Goal: Task Accomplishment & Management: Use online tool/utility

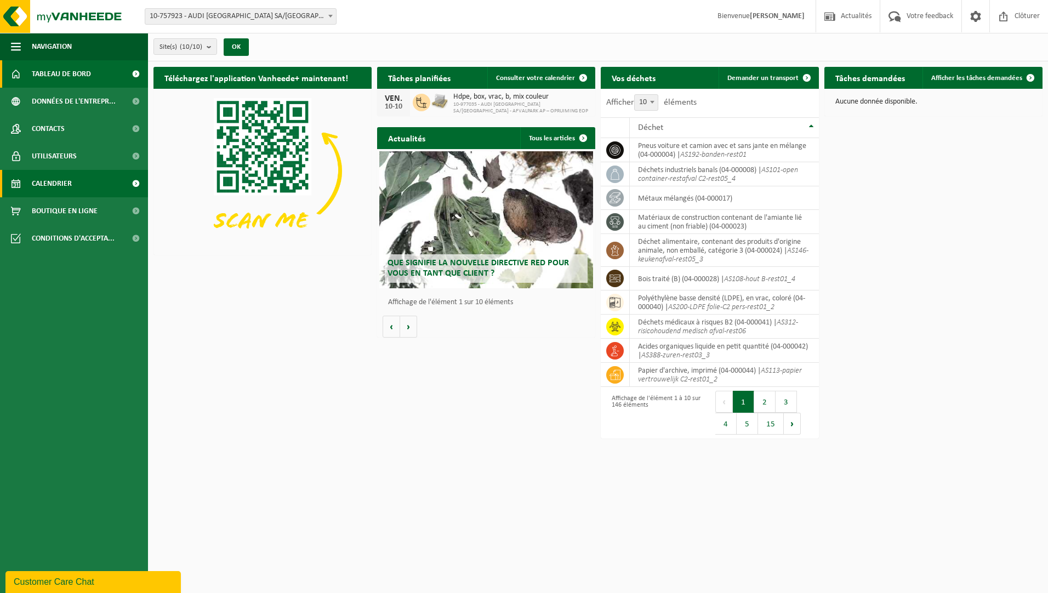
click at [40, 185] on span "Calendrier" at bounding box center [52, 183] width 40 height 27
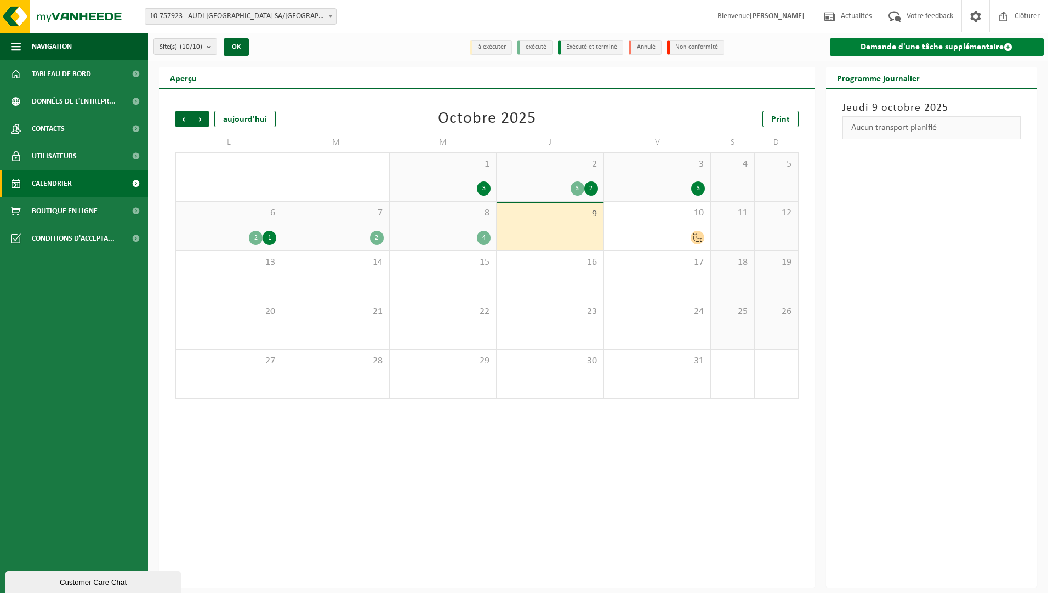
click at [967, 49] on link "Demande d'une tâche supplémentaire" at bounding box center [937, 47] width 214 height 18
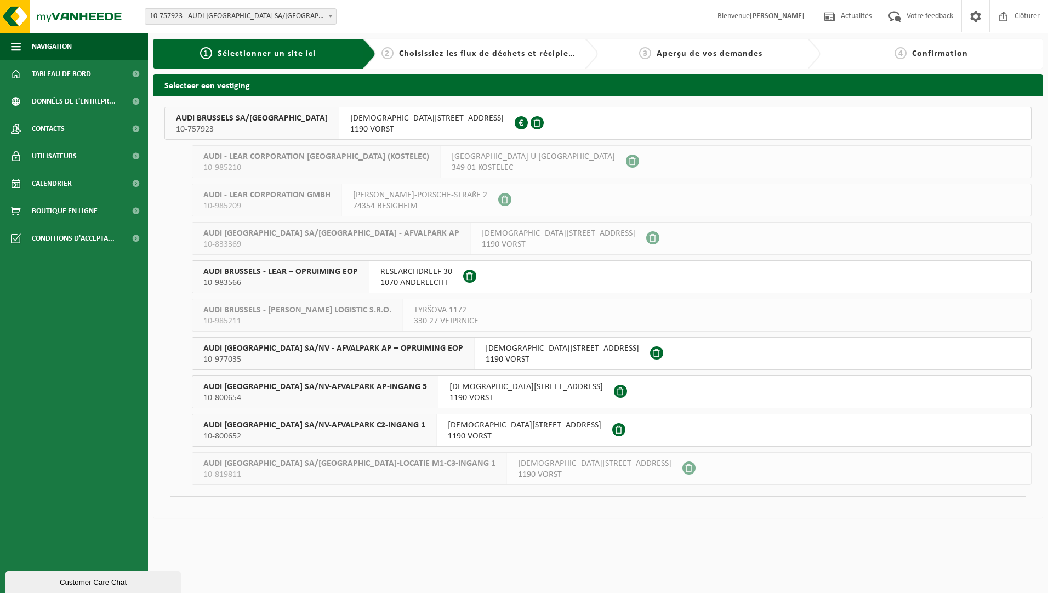
click at [360, 426] on span "AUDI BRUSSELS SA/NV-AFVALPARK C2-INGANG 1" at bounding box center [314, 425] width 222 height 11
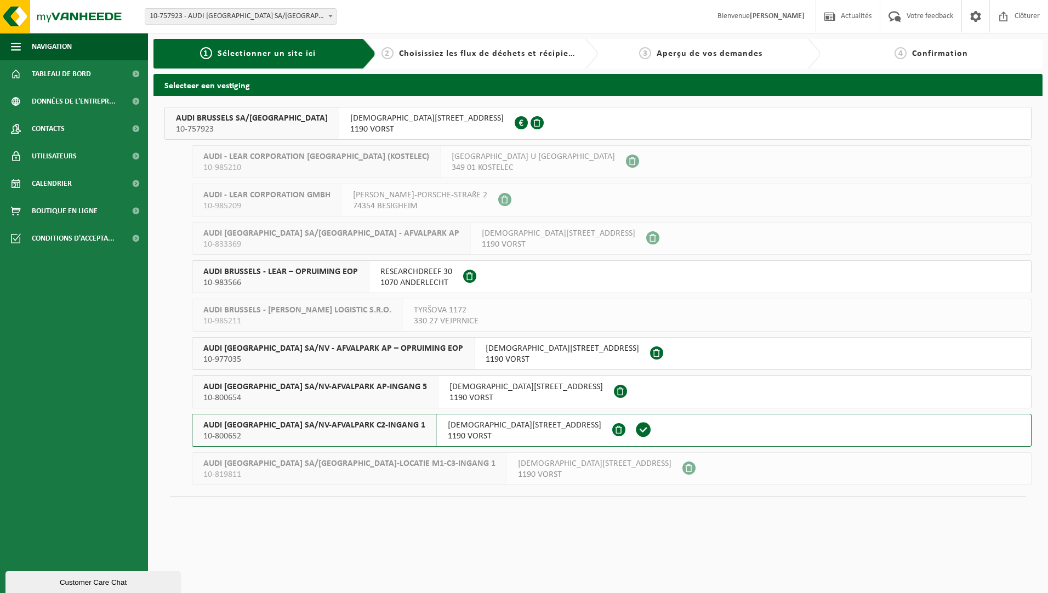
click at [360, 426] on span "AUDI BRUSSELS SA/NV-AFVALPARK C2-INGANG 1" at bounding box center [314, 425] width 222 height 11
